Goal: Information Seeking & Learning: Learn about a topic

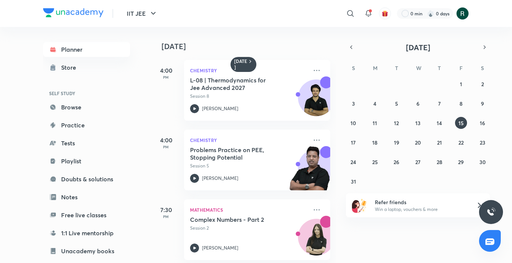
scroll to position [9, 0]
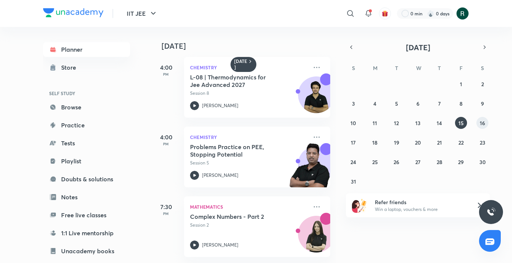
click at [480, 124] on abbr "16" at bounding box center [482, 123] width 5 height 7
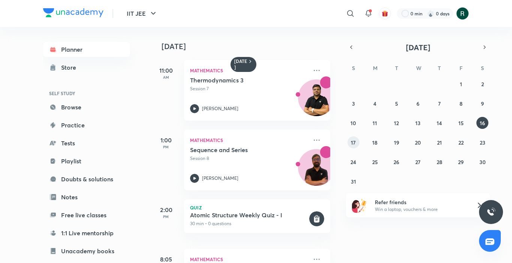
click at [353, 142] on abbr "17" at bounding box center [353, 142] width 5 height 7
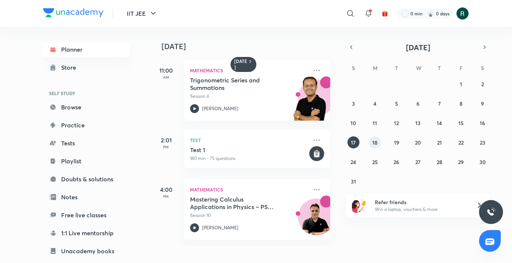
click at [375, 141] on abbr "18" at bounding box center [374, 142] width 5 height 7
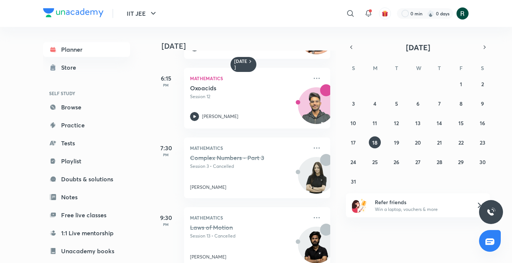
scroll to position [288, 0]
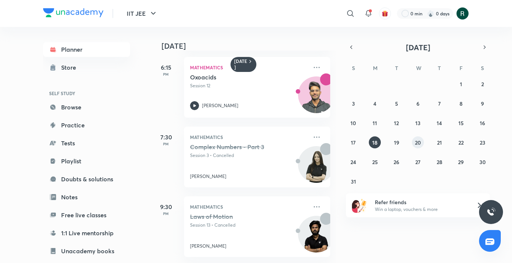
click at [422, 141] on button "20" at bounding box center [418, 142] width 12 height 12
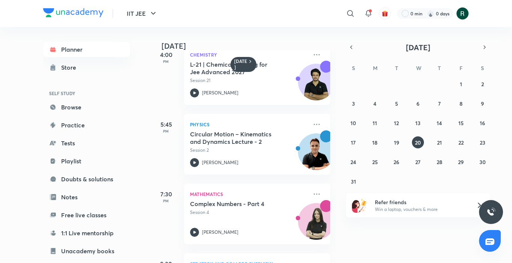
scroll to position [120, 0]
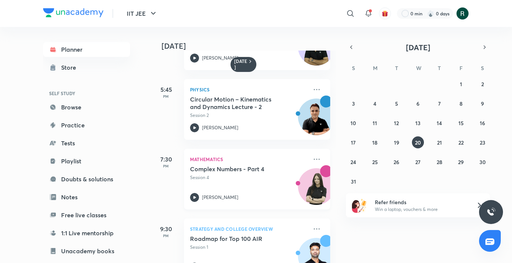
click at [292, 174] on div "Complex Numbers - Part 4 Session 4" at bounding box center [249, 173] width 118 height 16
